Goal: Navigation & Orientation: Find specific page/section

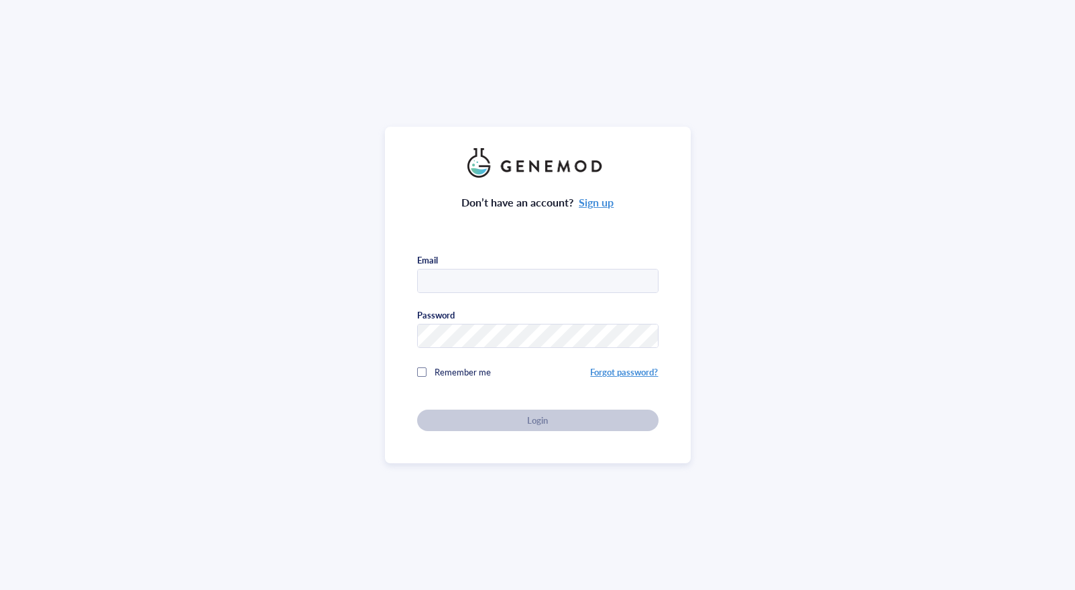
type input "[EMAIL_ADDRESS][PERSON_NAME][DOMAIN_NAME]"
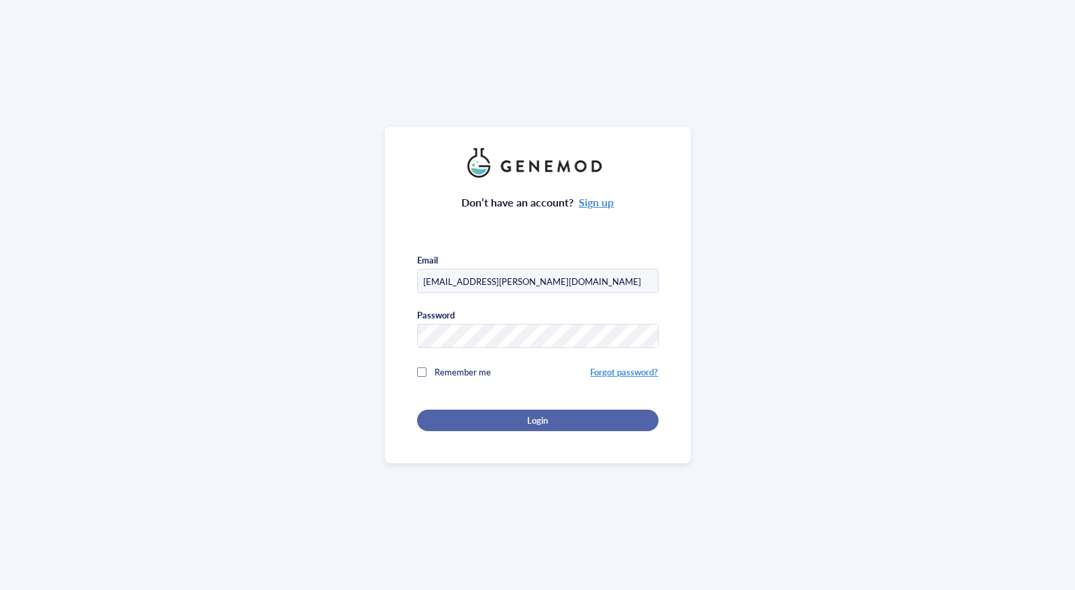
click at [544, 415] on span "Login" at bounding box center [537, 420] width 21 height 12
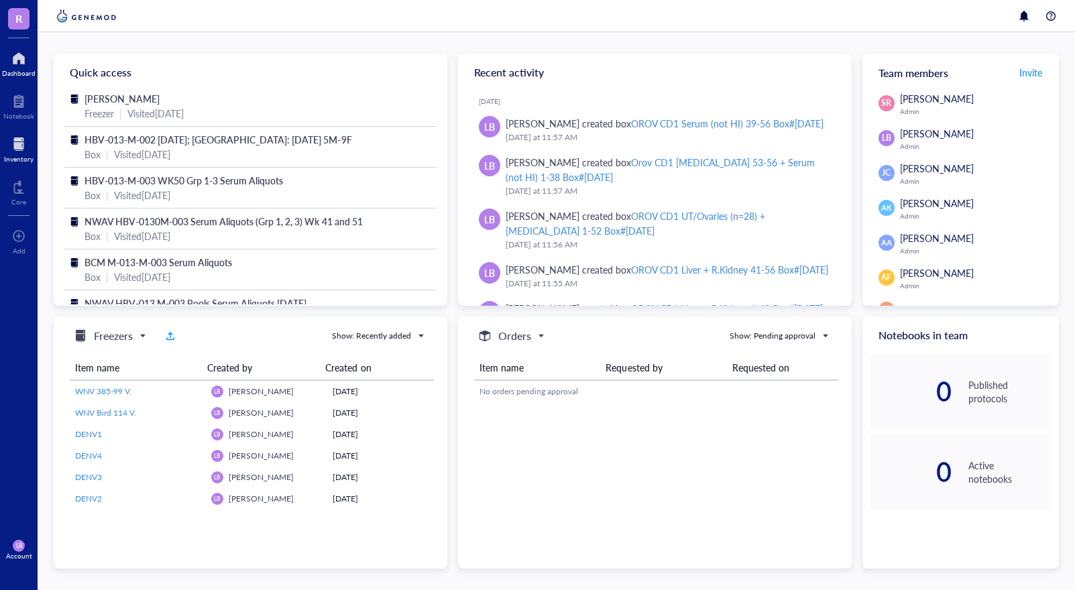
click at [19, 148] on div at bounding box center [19, 143] width 30 height 21
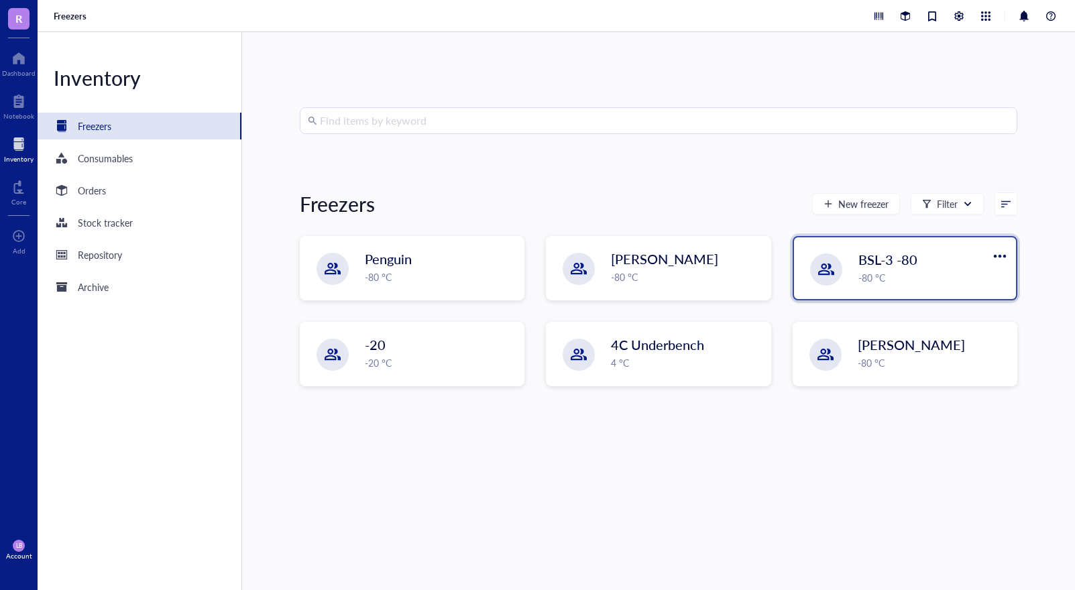
click at [896, 284] on div "-80 °C" at bounding box center [933, 277] width 150 height 15
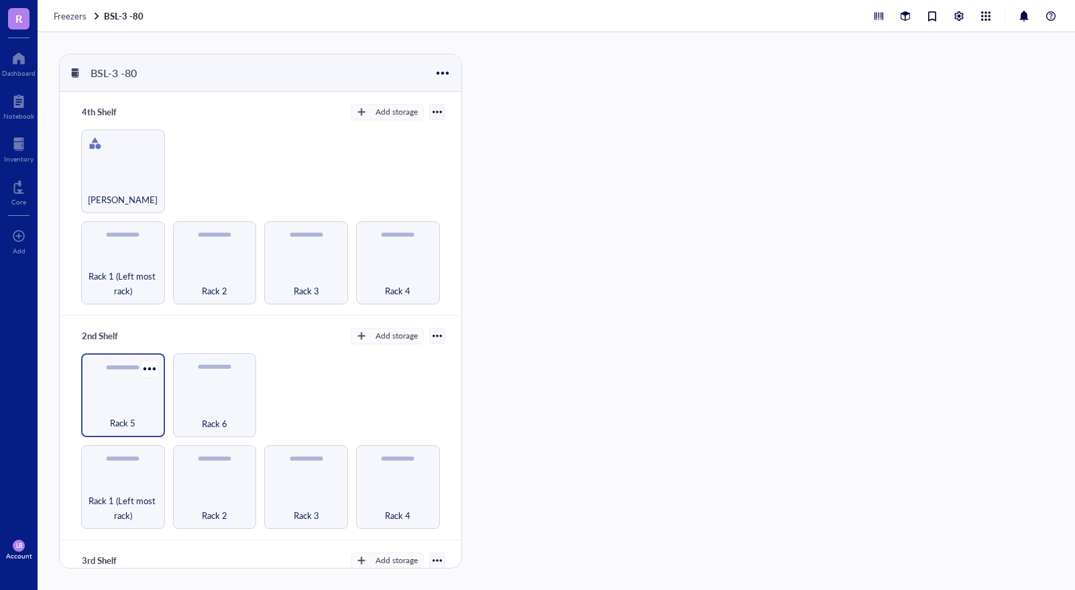
click at [109, 409] on div "Rack 5" at bounding box center [123, 416] width 70 height 30
